Goal: Transaction & Acquisition: Download file/media

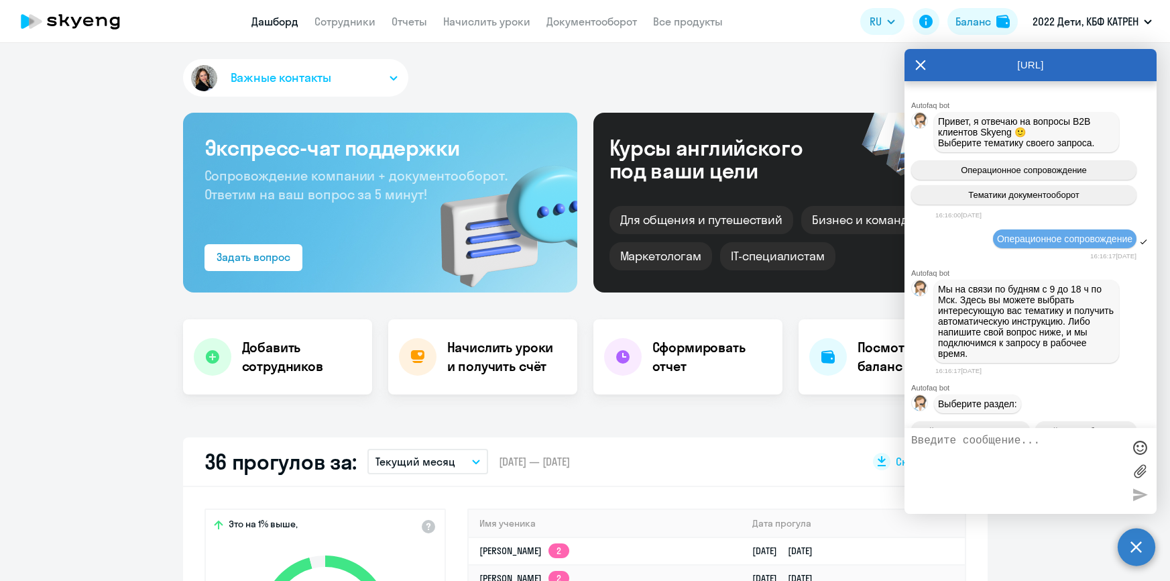
select select "30"
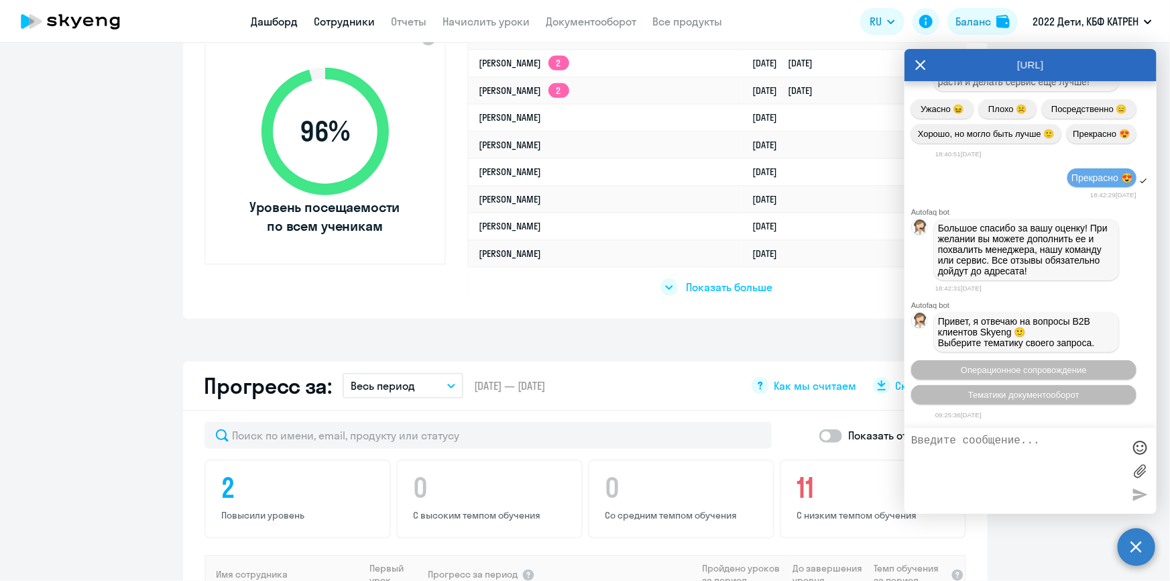
click at [328, 21] on link "Сотрудники" at bounding box center [344, 21] width 61 height 13
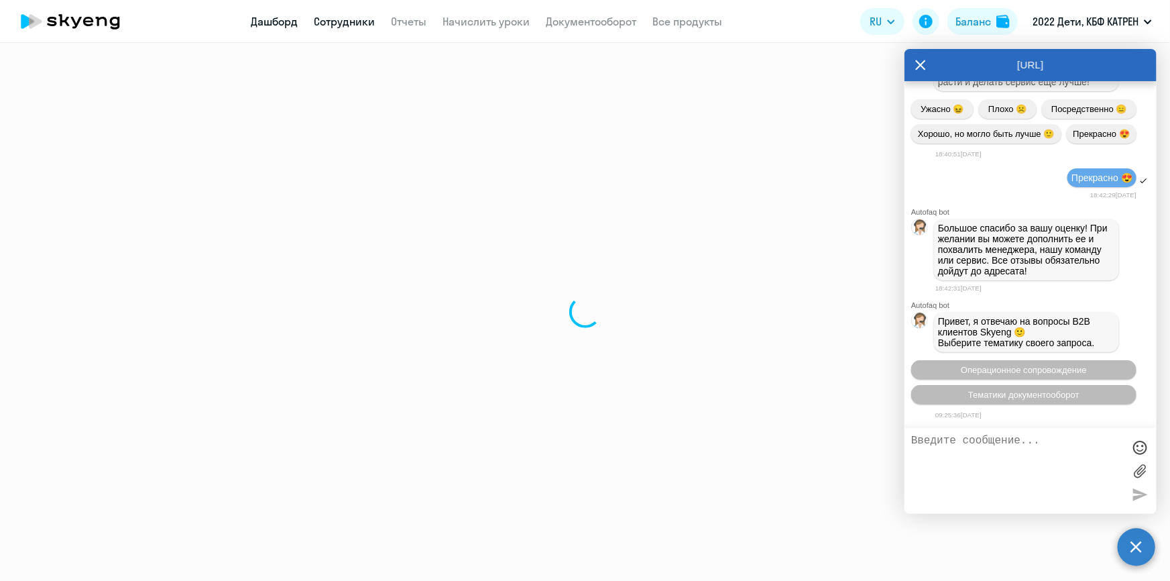
click at [277, 21] on link "Дашборд" at bounding box center [274, 21] width 47 height 13
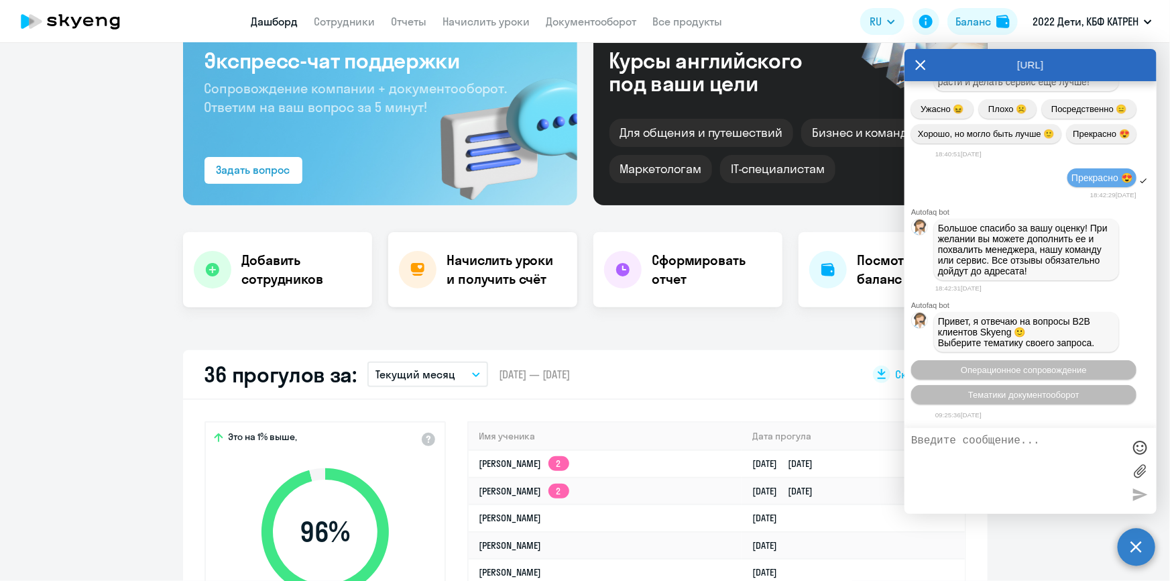
scroll to position [243, 0]
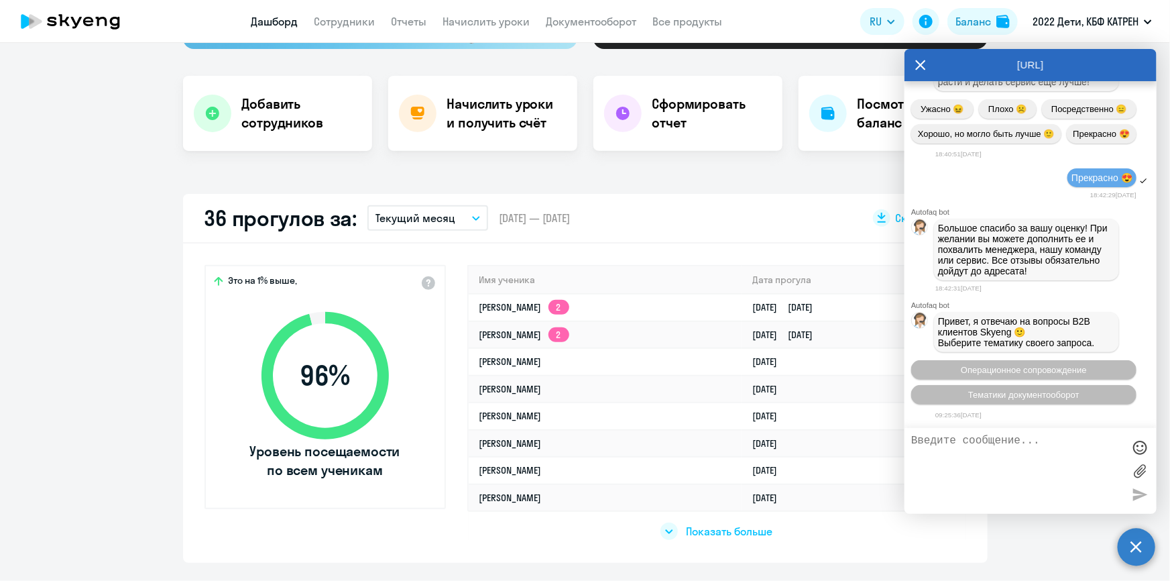
select select "30"
click at [406, 21] on link "Отчеты" at bounding box center [409, 21] width 36 height 13
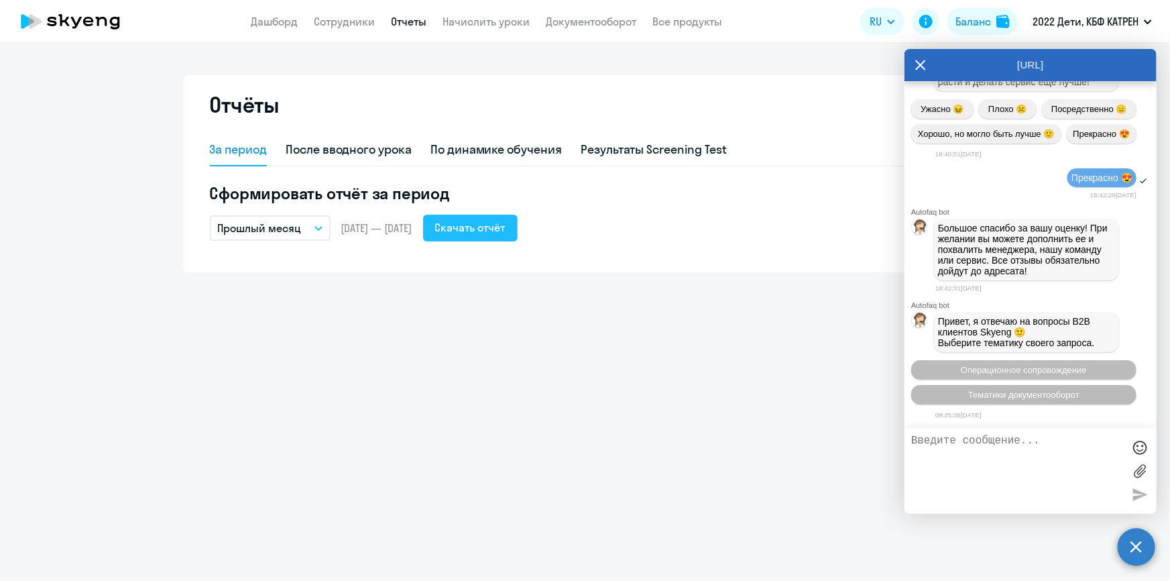
click at [505, 227] on div "Скачать отчёт" at bounding box center [470, 227] width 70 height 16
click at [332, 19] on link "Сотрудники" at bounding box center [344, 21] width 61 height 13
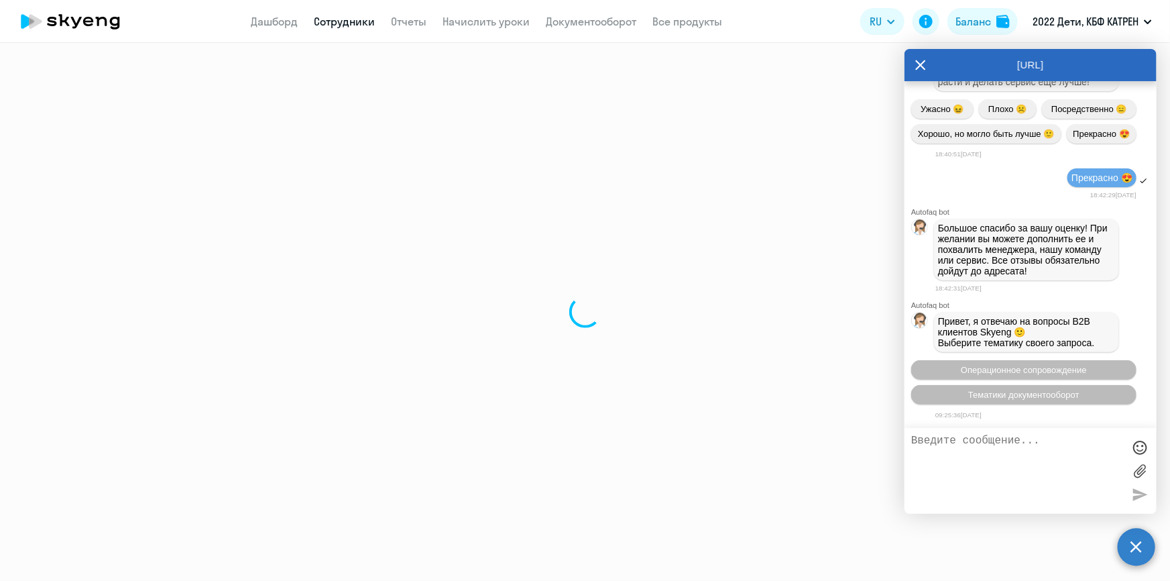
select select "30"
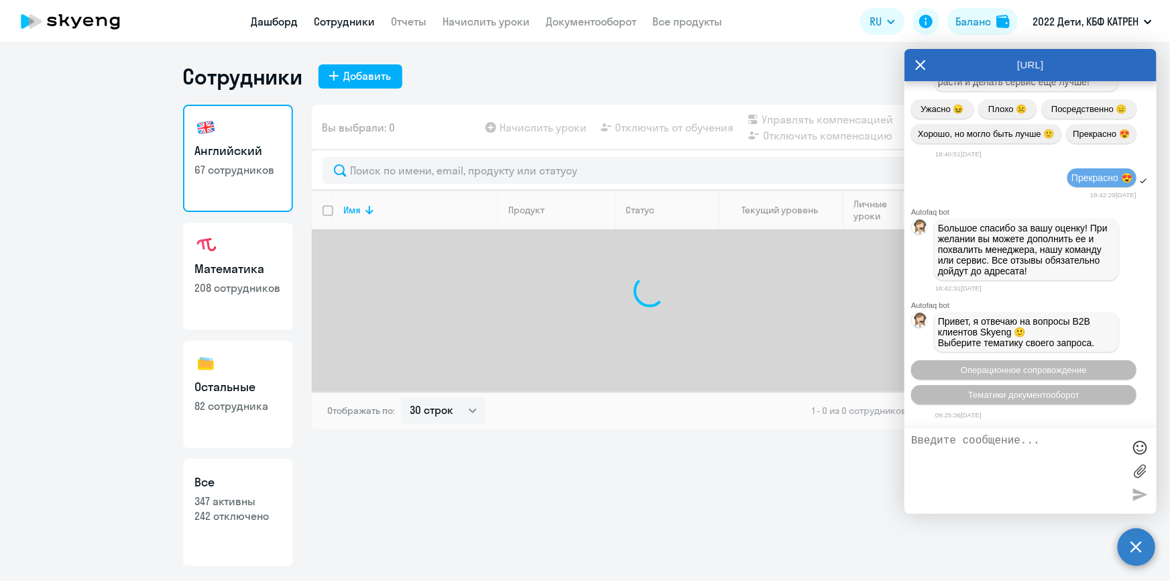
click at [267, 21] on link "Дашборд" at bounding box center [274, 21] width 47 height 13
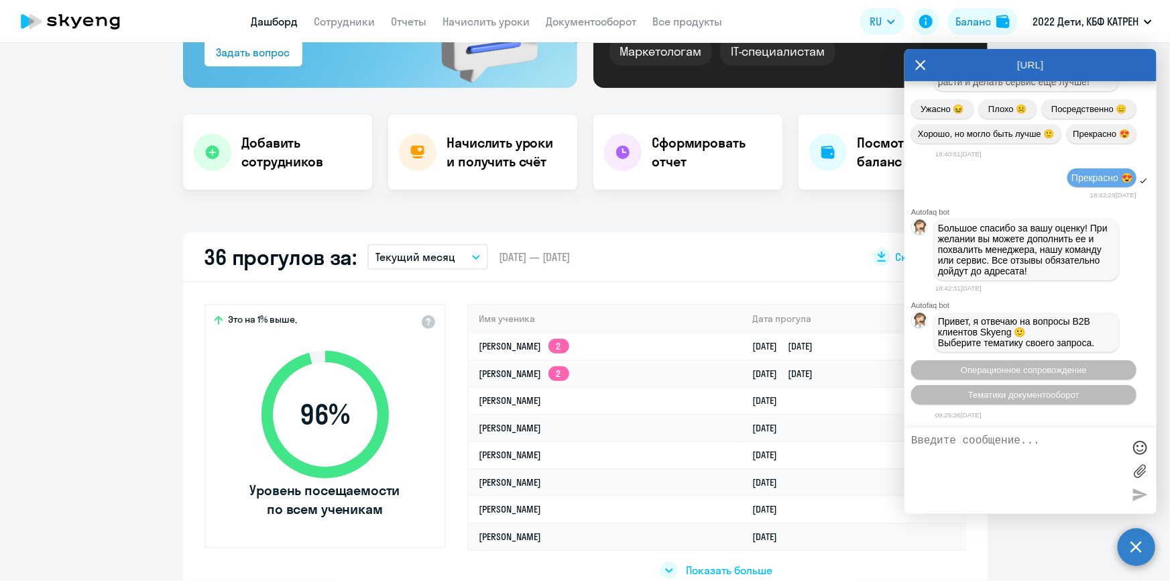
scroll to position [243, 0]
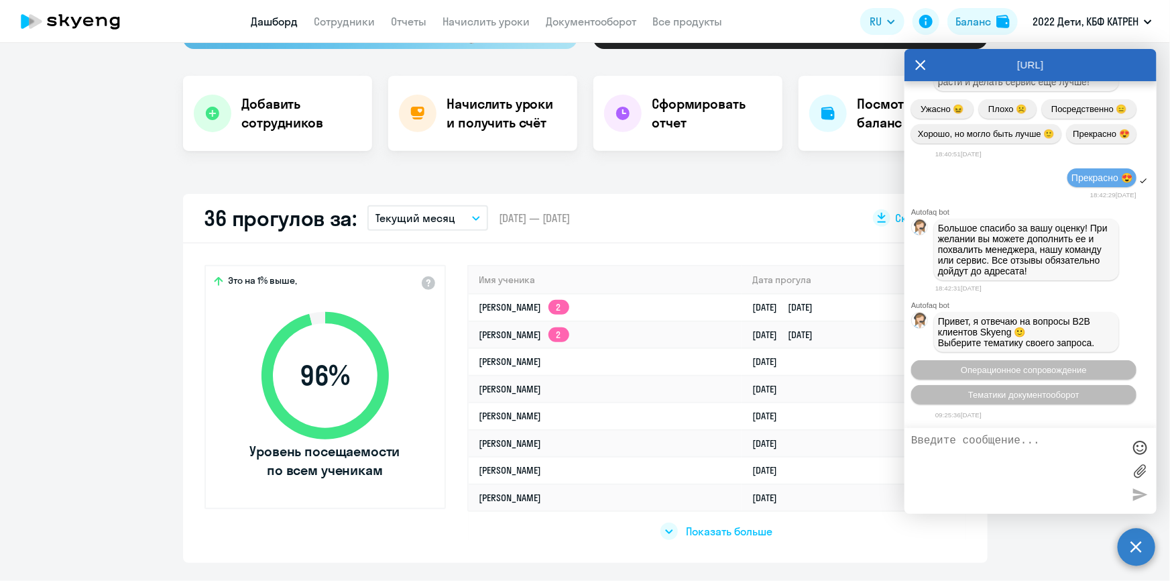
select select "30"
